Goal: Navigation & Orientation: Understand site structure

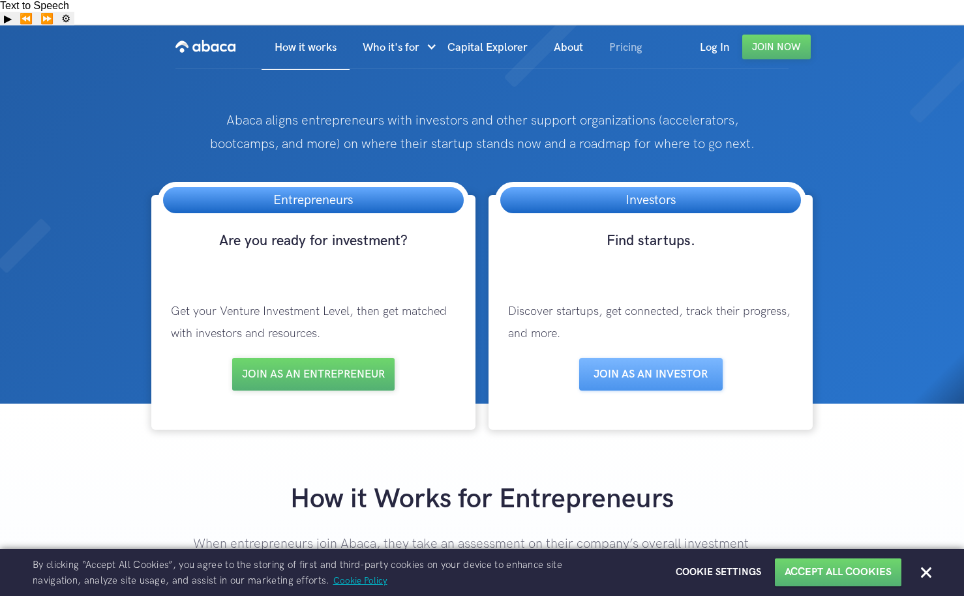
click at [619, 25] on link "Pricing" at bounding box center [625, 47] width 59 height 44
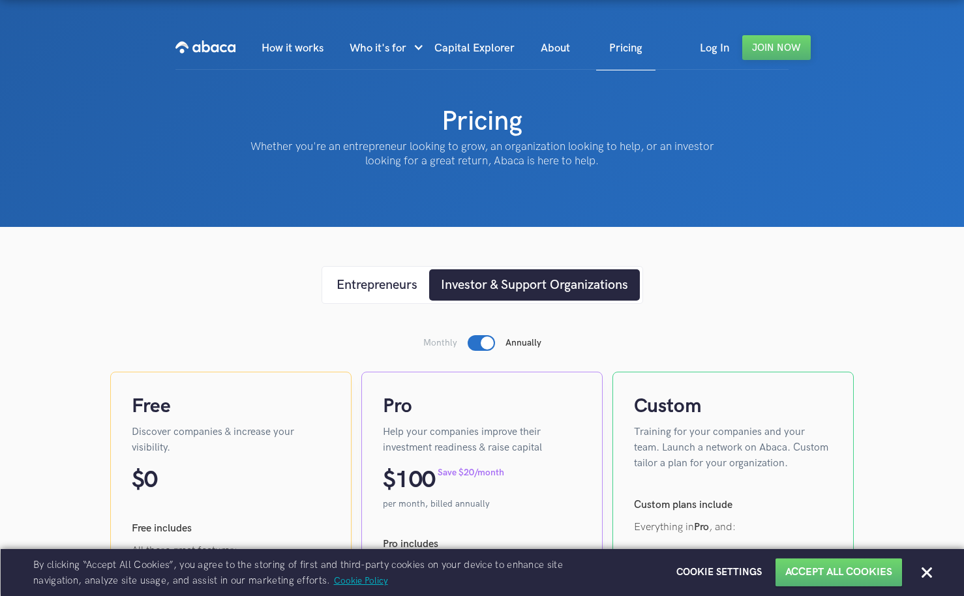
click at [215, 37] on img "home" at bounding box center [206, 47] width 60 height 21
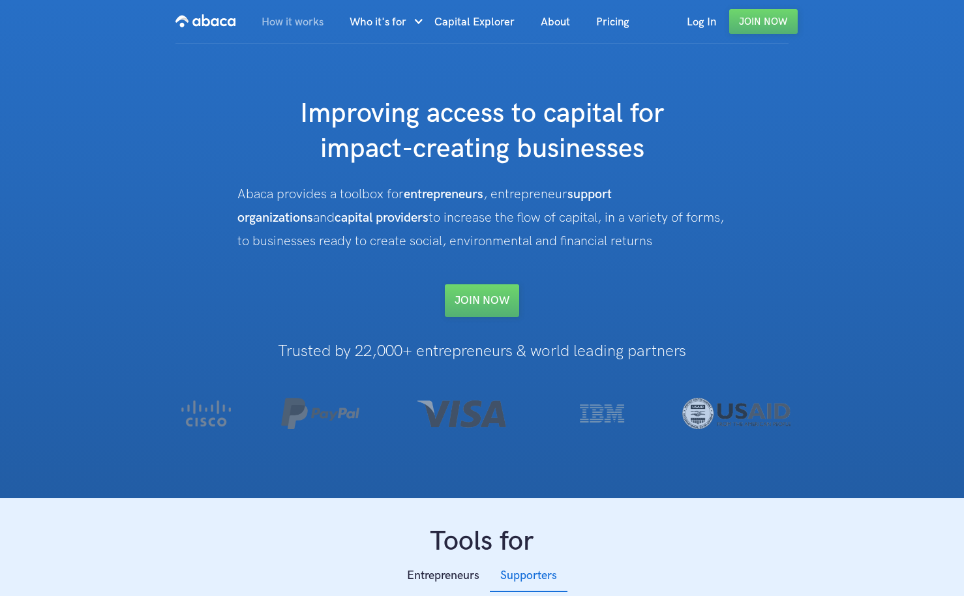
click at [289, 18] on link "How it works" at bounding box center [293, 22] width 88 height 44
